Goal: Find specific page/section: Find specific page/section

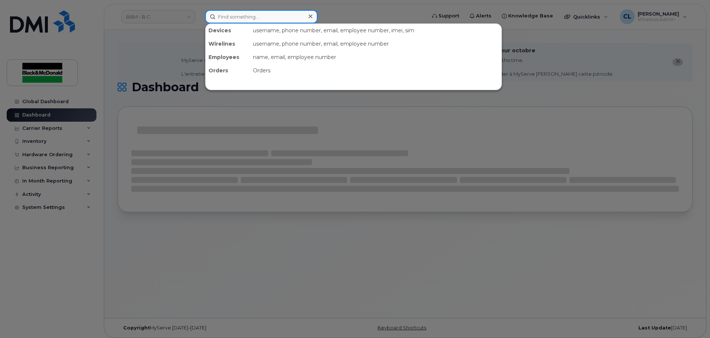
click at [241, 18] on input at bounding box center [261, 16] width 112 height 13
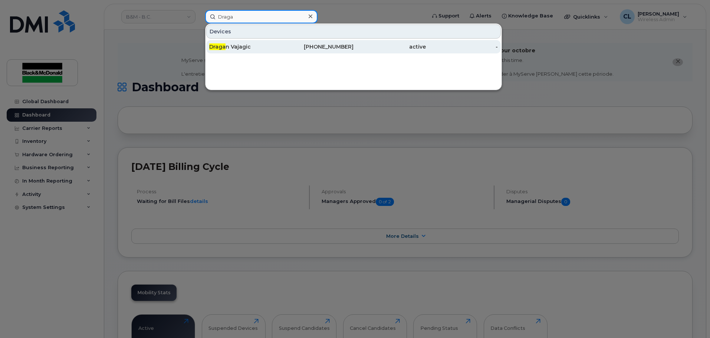
type input "Draga"
click at [237, 45] on div "Draga n Vajagic" at bounding box center [245, 46] width 72 height 7
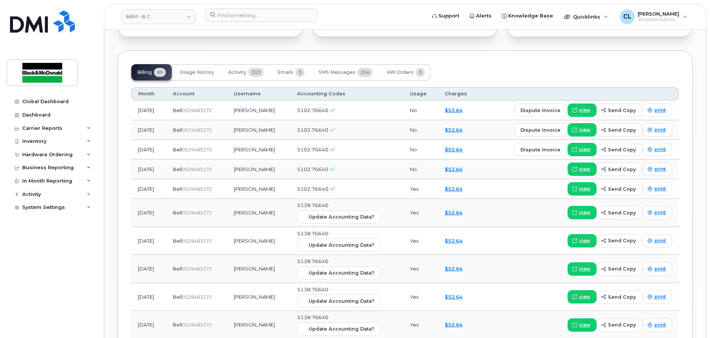
scroll to position [594, 0]
click at [395, 72] on span "HW Orders" at bounding box center [400, 72] width 27 height 6
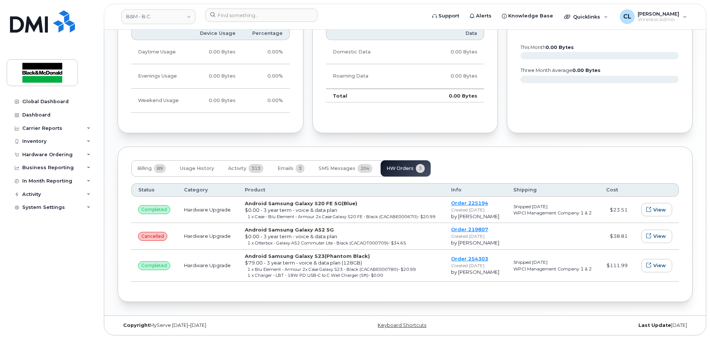
scroll to position [498, 0]
click at [473, 259] on link "Order 254303" at bounding box center [469, 257] width 37 height 6
click at [145, 165] on span "Billing" at bounding box center [144, 167] width 14 height 6
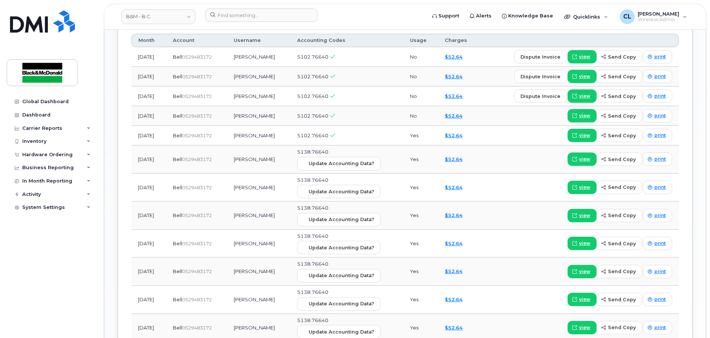
scroll to position [535, 0]
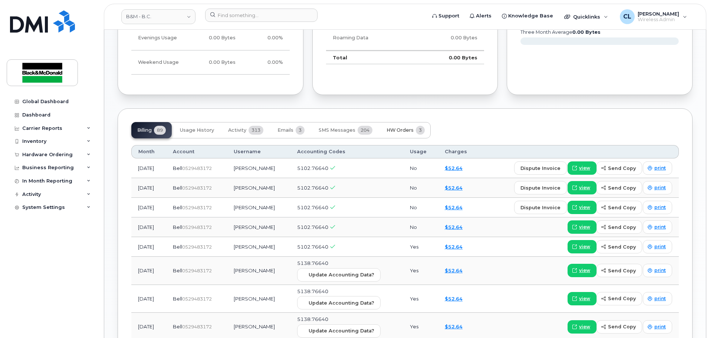
click at [405, 133] on button "HW Orders 3" at bounding box center [406, 130] width 50 height 16
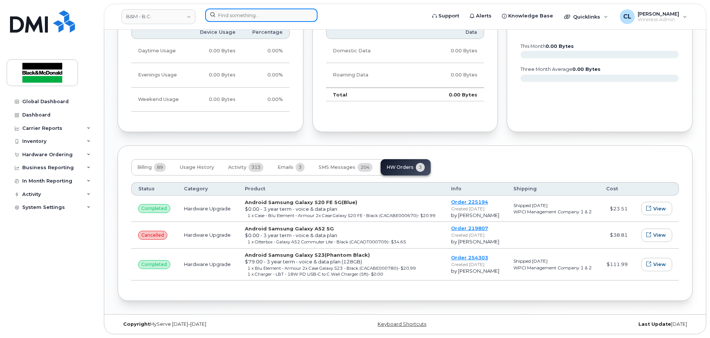
click at [269, 14] on input at bounding box center [261, 15] width 112 height 13
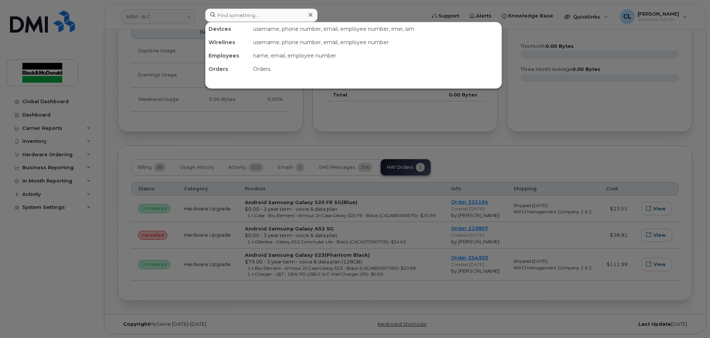
click at [110, 270] on div at bounding box center [355, 169] width 710 height 338
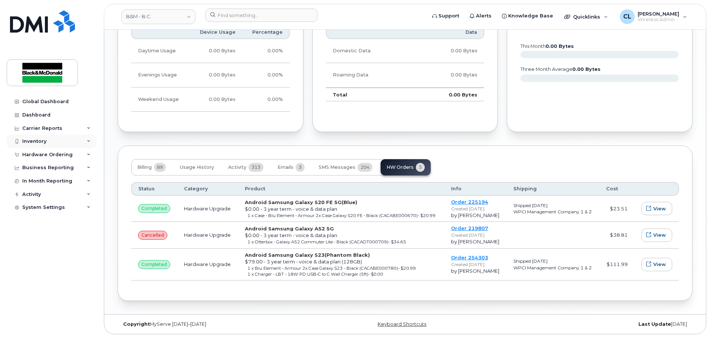
click at [40, 141] on div "Inventory" at bounding box center [34, 141] width 24 height 6
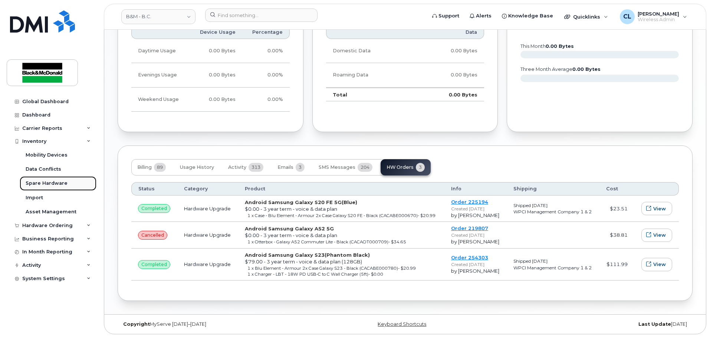
click at [45, 184] on div "Spare Hardware" at bounding box center [47, 183] width 42 height 7
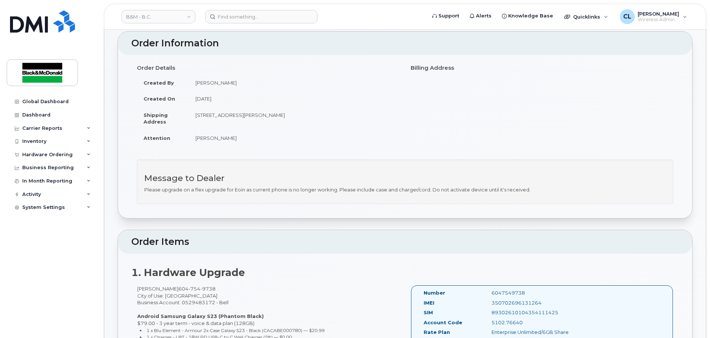
scroll to position [74, 0]
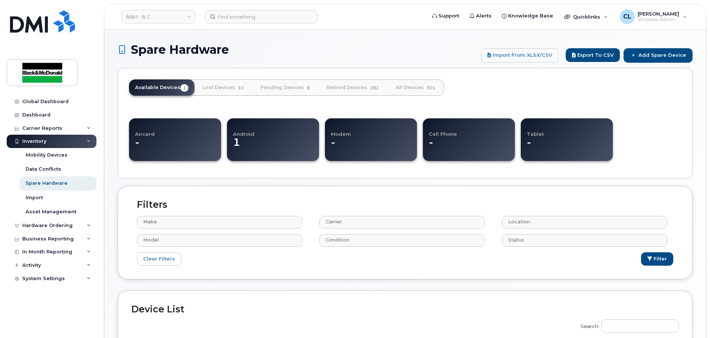
select select
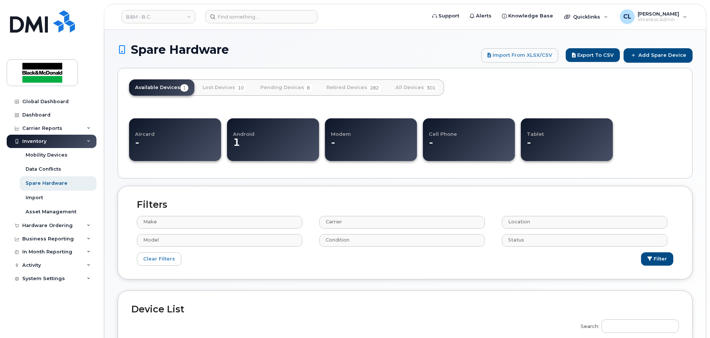
select select
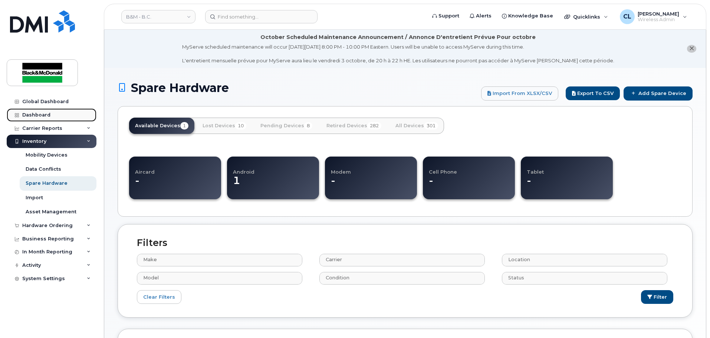
click at [42, 113] on div "Dashboard" at bounding box center [36, 115] width 28 height 6
